Goal: Register for event/course

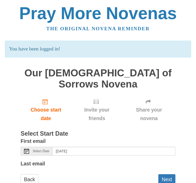
scroll to position [4, 0]
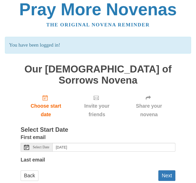
click at [167, 170] on button "Next" at bounding box center [167, 175] width 17 height 11
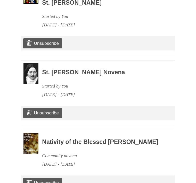
scroll to position [283, 0]
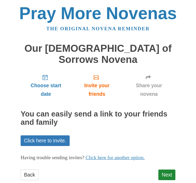
click at [168, 169] on link "Next" at bounding box center [167, 174] width 17 height 11
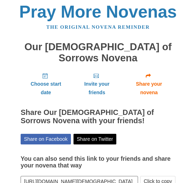
scroll to position [6, 0]
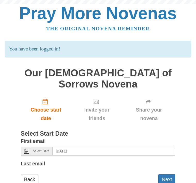
scroll to position [8, 0]
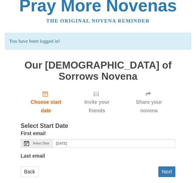
click at [169, 166] on button "Next" at bounding box center [167, 171] width 17 height 11
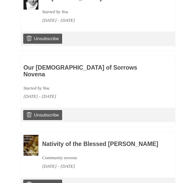
scroll to position [352, 0]
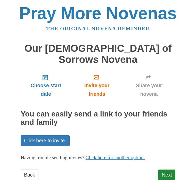
click at [169, 169] on link "Next" at bounding box center [167, 174] width 17 height 11
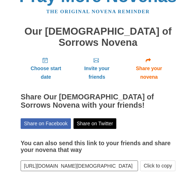
scroll to position [6, 0]
